Goal: Information Seeking & Learning: Learn about a topic

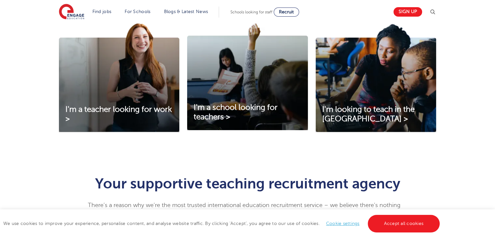
scroll to position [233, 0]
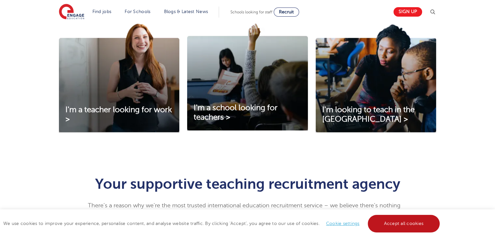
click at [398, 221] on link "Accept all cookies" at bounding box center [404, 224] width 72 height 18
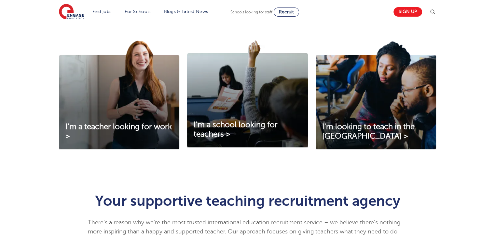
scroll to position [0, 0]
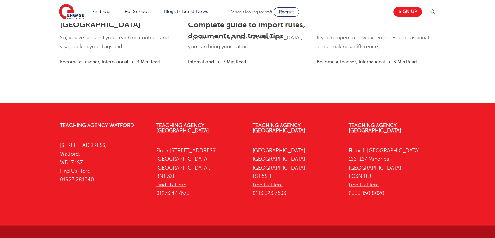
scroll to position [1155, 0]
